Goal: Information Seeking & Learning: Learn about a topic

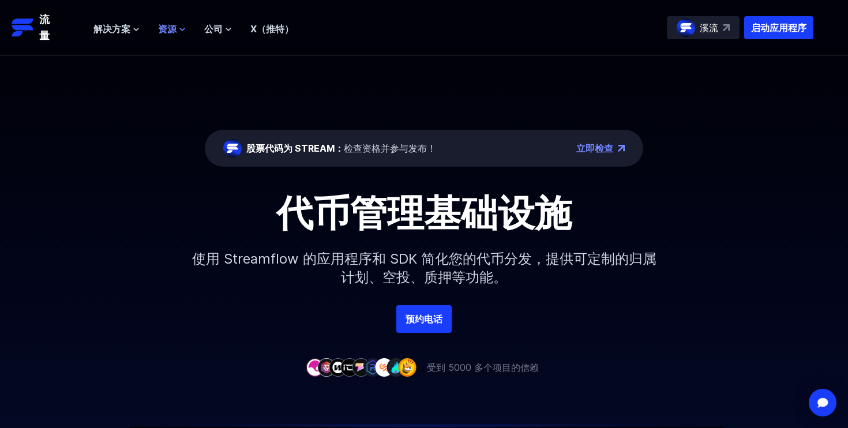
click at [169, 33] on font "资源" at bounding box center [167, 29] width 18 height 12
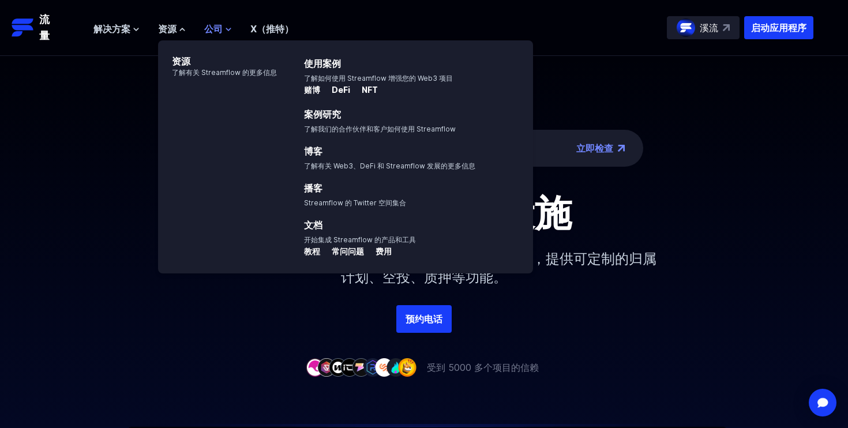
click at [222, 29] on font "公司" at bounding box center [213, 29] width 18 height 12
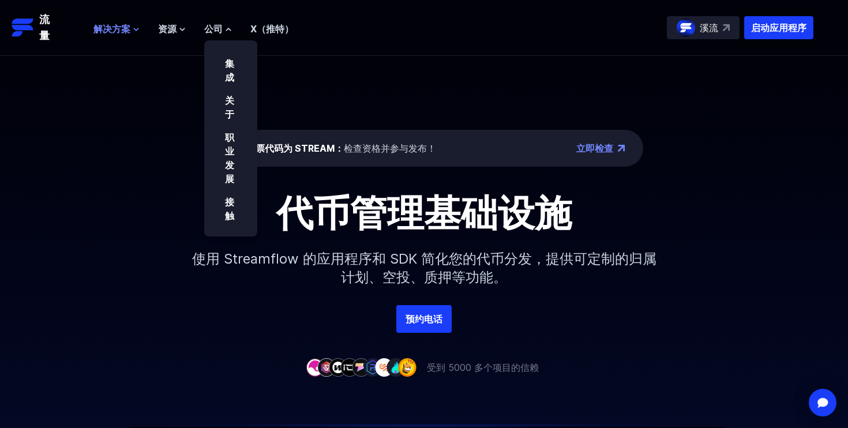
click at [123, 31] on font "解决方案" at bounding box center [111, 29] width 37 height 12
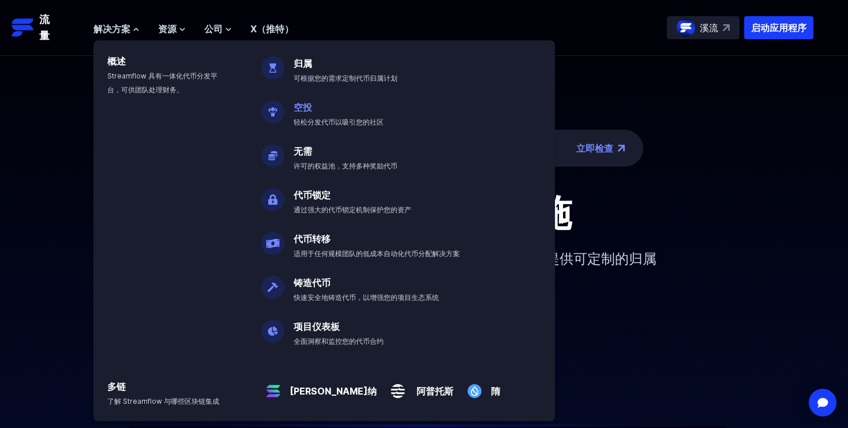
click at [316, 118] on font "轻松分发代币以吸引您的社区" at bounding box center [339, 122] width 90 height 9
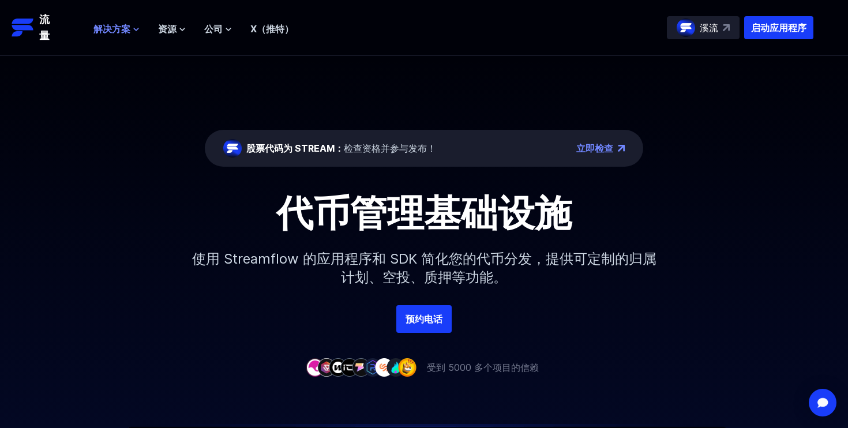
click at [133, 30] on icon at bounding box center [136, 29] width 7 height 7
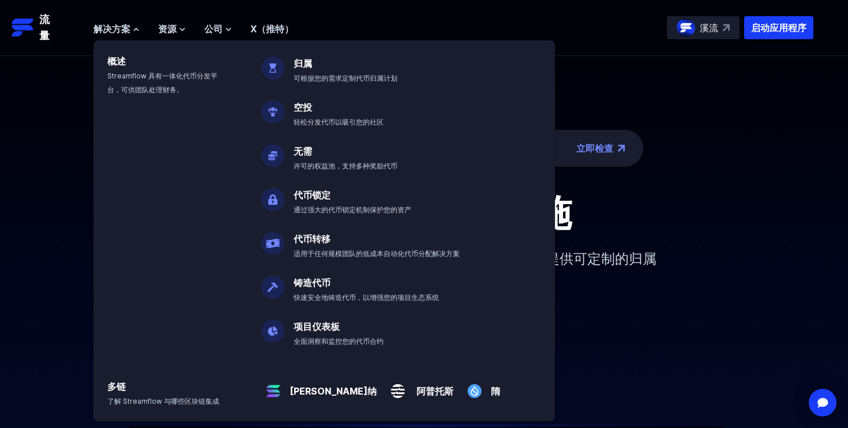
click at [279, 110] on img at bounding box center [272, 107] width 23 height 32
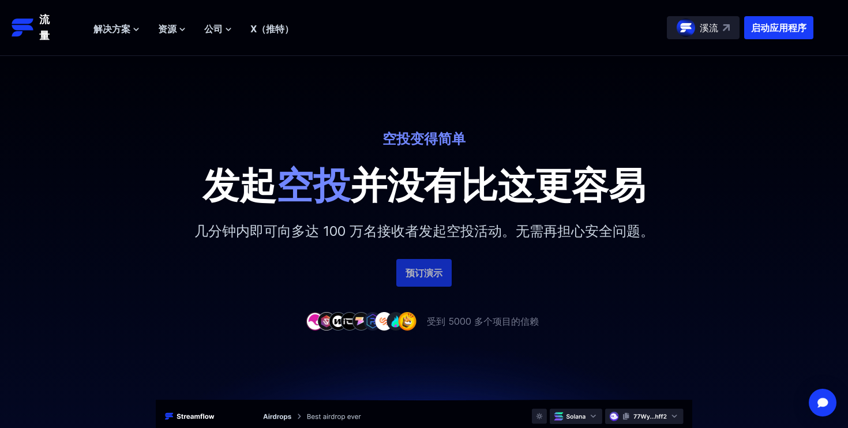
click at [419, 267] on font "预订演示" at bounding box center [424, 273] width 37 height 12
click at [703, 27] on font "溪流" at bounding box center [709, 28] width 18 height 12
click at [174, 25] on font "资源" at bounding box center [167, 29] width 18 height 12
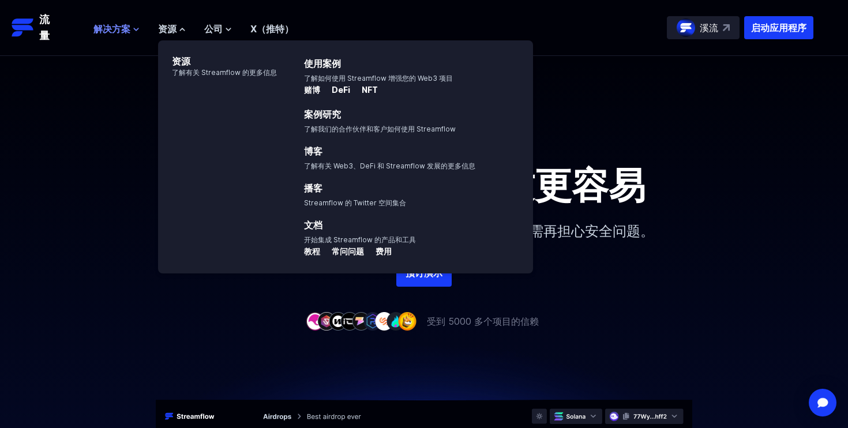
click at [133, 31] on icon at bounding box center [136, 29] width 7 height 7
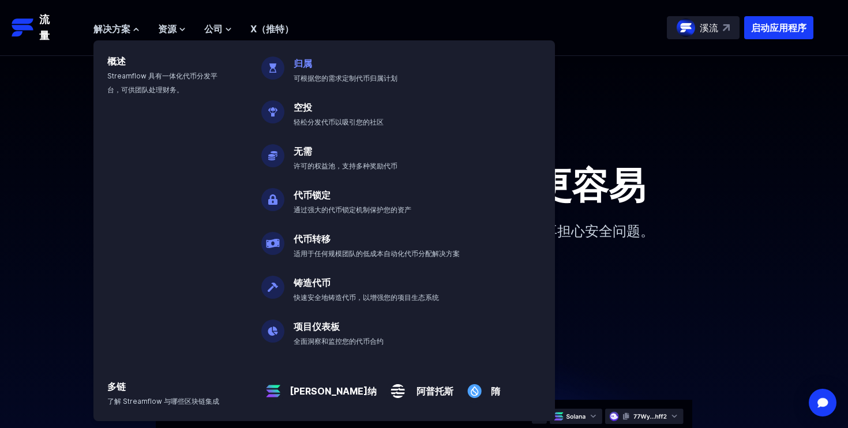
click at [332, 76] on font "可根据您的需求定制代币归属计划" at bounding box center [346, 78] width 104 height 9
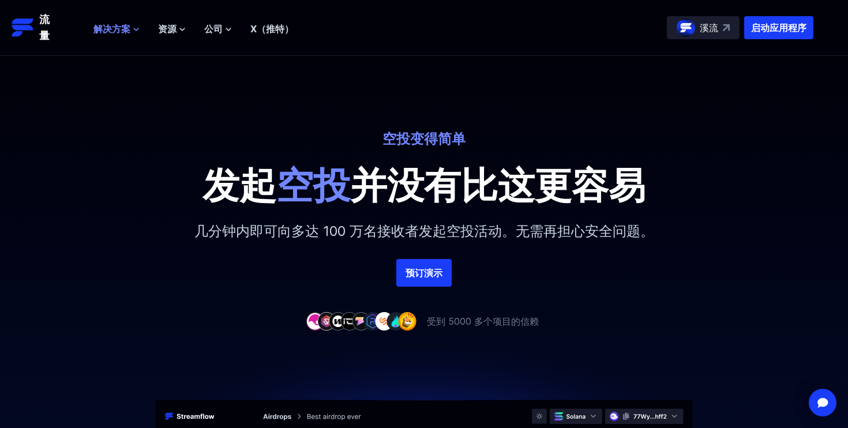
click at [130, 33] on font "解决方案" at bounding box center [111, 29] width 37 height 12
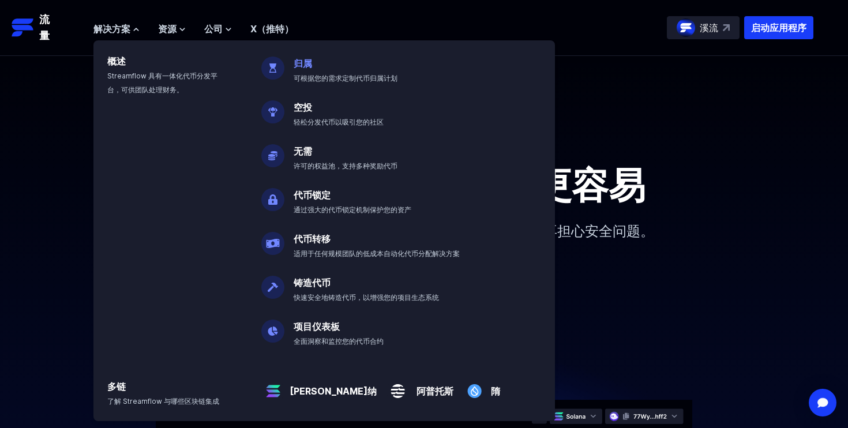
click at [303, 65] on font "归属" at bounding box center [303, 64] width 18 height 12
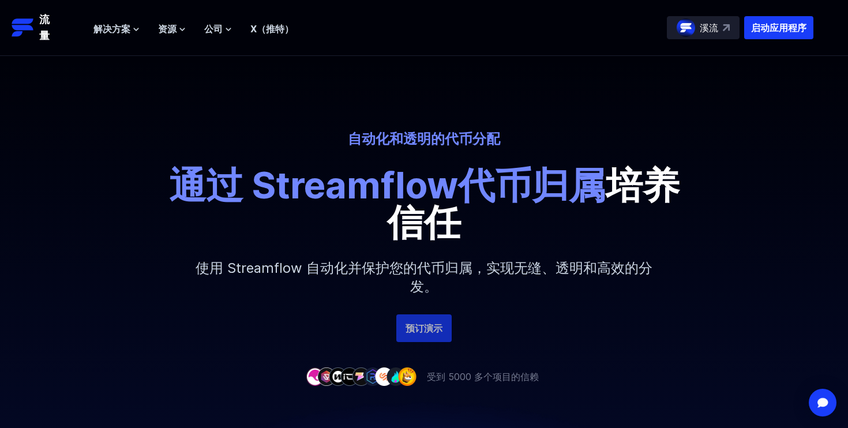
click at [425, 332] on font "预订演示" at bounding box center [424, 329] width 37 height 12
click at [43, 34] on font "流量" at bounding box center [44, 27] width 10 height 28
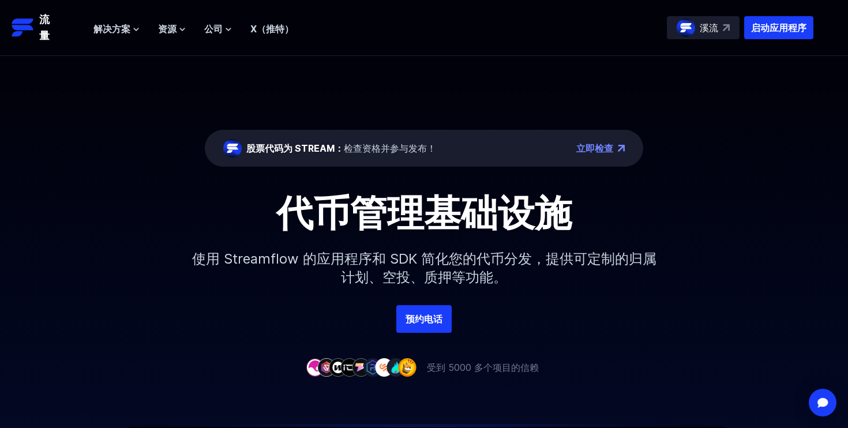
click at [592, 150] on font "立即检查" at bounding box center [594, 149] width 37 height 12
